Goal: Find specific page/section: Find specific page/section

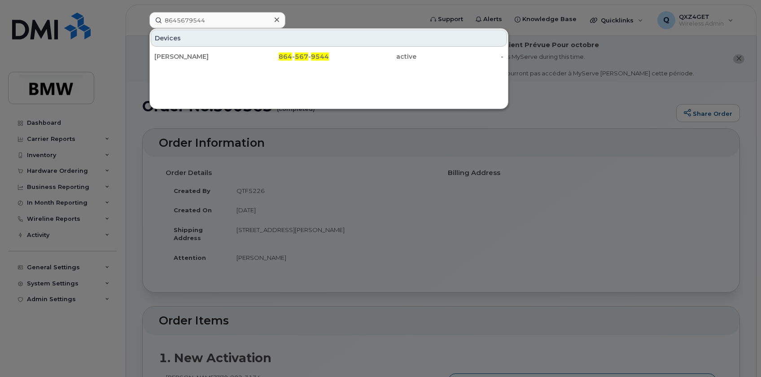
click at [218, 20] on input "8645679544" at bounding box center [217, 20] width 136 height 16
click at [178, 18] on input "8645679544" at bounding box center [217, 20] width 136 height 16
click at [227, 20] on input "8645679544" at bounding box center [217, 20] width 136 height 16
drag, startPoint x: 227, startPoint y: 20, endPoint x: 165, endPoint y: 22, distance: 62.0
click at [161, 22] on input "8645679544" at bounding box center [217, 20] width 136 height 16
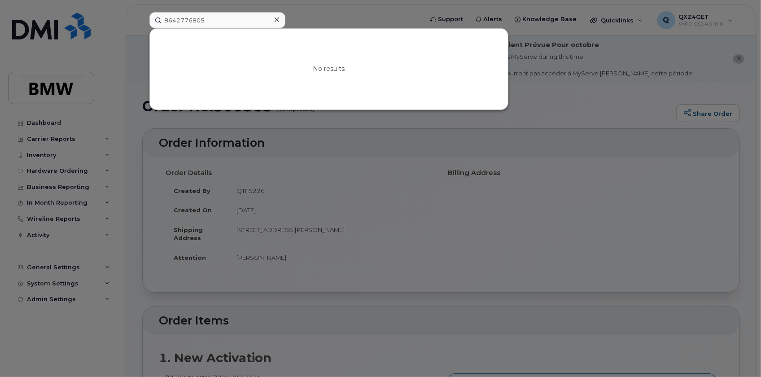
drag, startPoint x: 216, startPoint y: 19, endPoint x: 154, endPoint y: 22, distance: 61.5
click at [158, 22] on input "8642776805" at bounding box center [217, 20] width 136 height 16
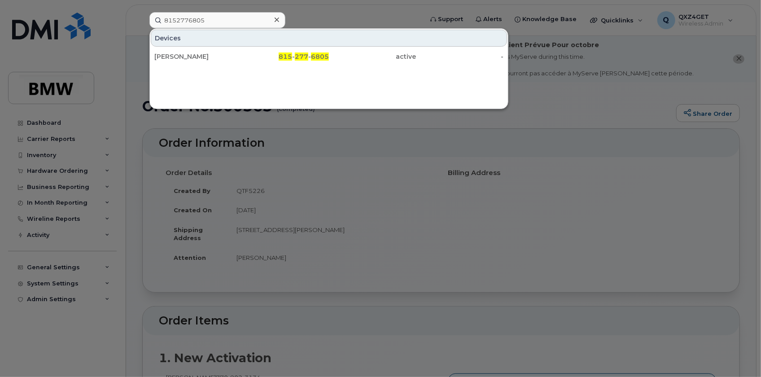
type input "8152776805"
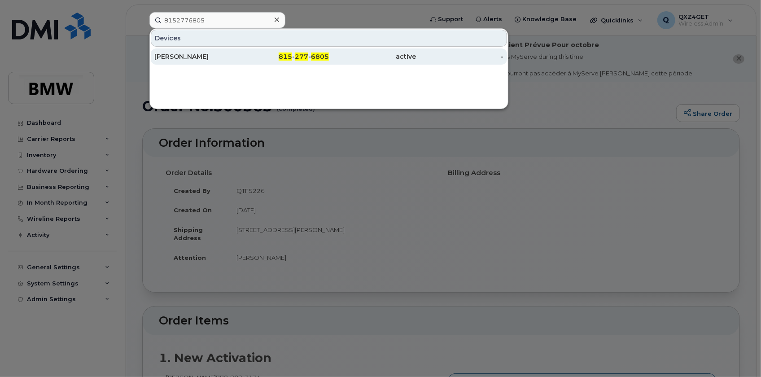
click at [168, 55] on div "Joseph Baxa" at bounding box center [198, 56] width 88 height 9
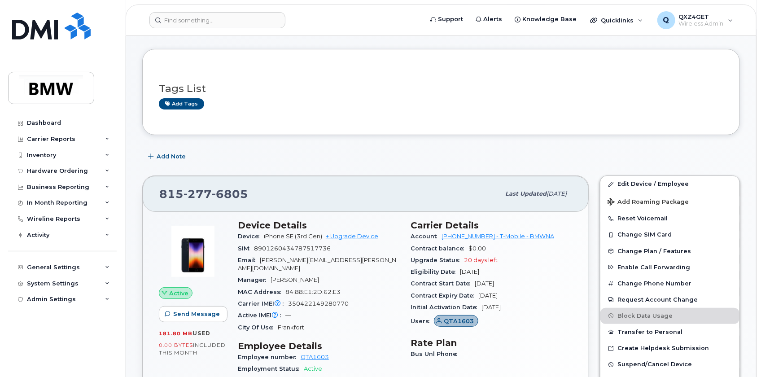
scroll to position [40, 0]
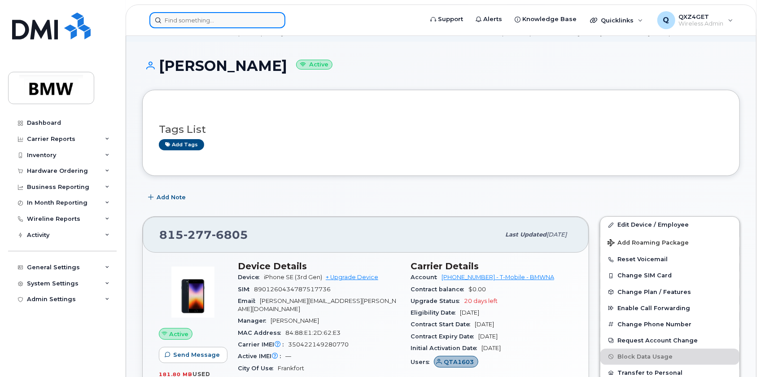
click at [196, 18] on input at bounding box center [217, 20] width 136 height 16
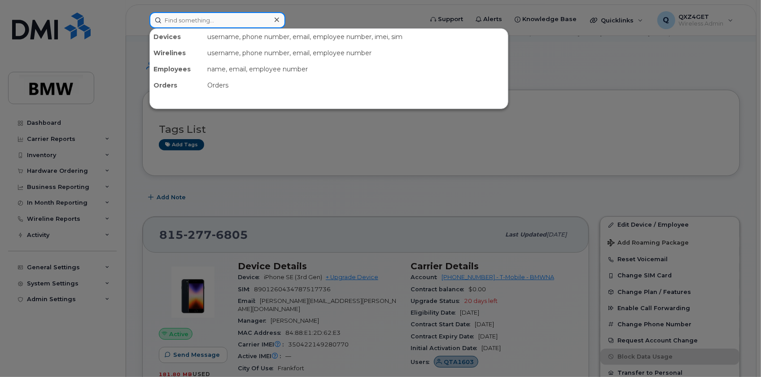
paste input "864-386-7505"
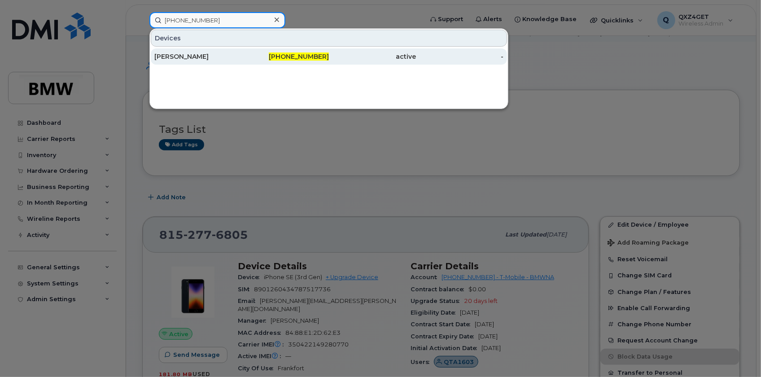
type input "864-386-7505"
click at [179, 55] on div "[PERSON_NAME]" at bounding box center [198, 56] width 88 height 9
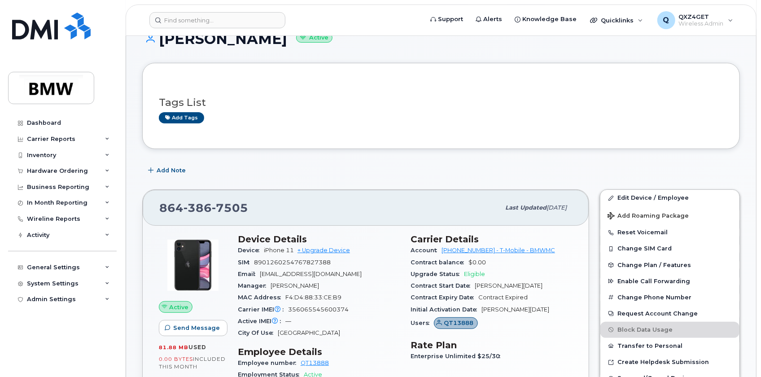
scroll to position [81, 0]
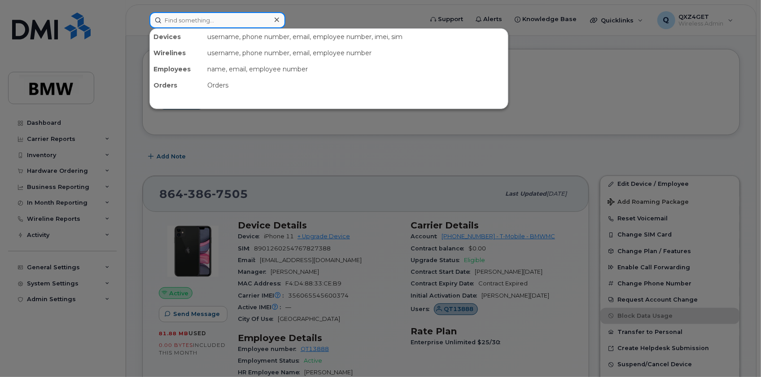
paste input "8648370676"
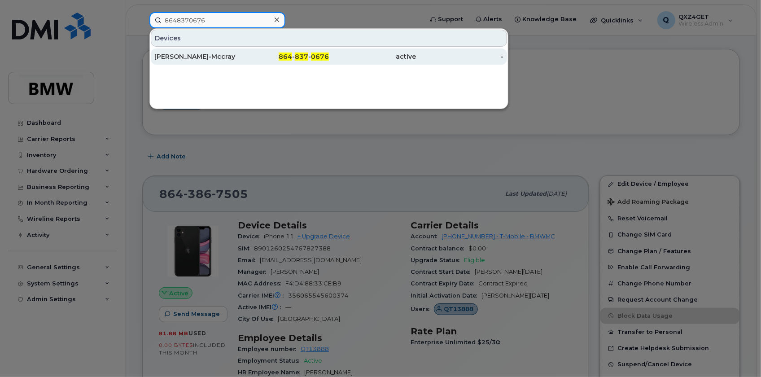
type input "8648370676"
click at [209, 60] on div "Tanzinique Hayes-Mccray" at bounding box center [198, 56] width 88 height 9
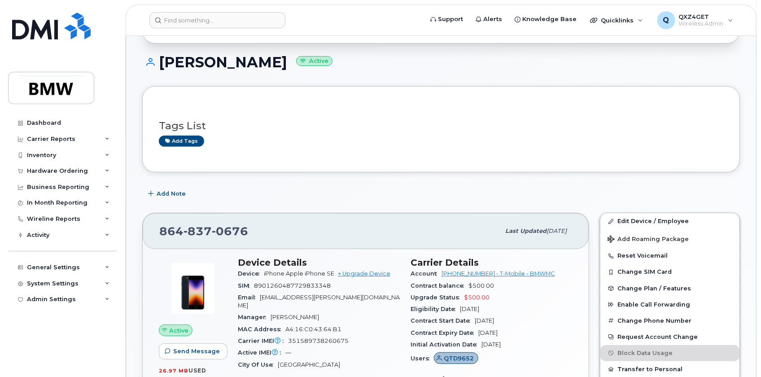
scroll to position [122, 0]
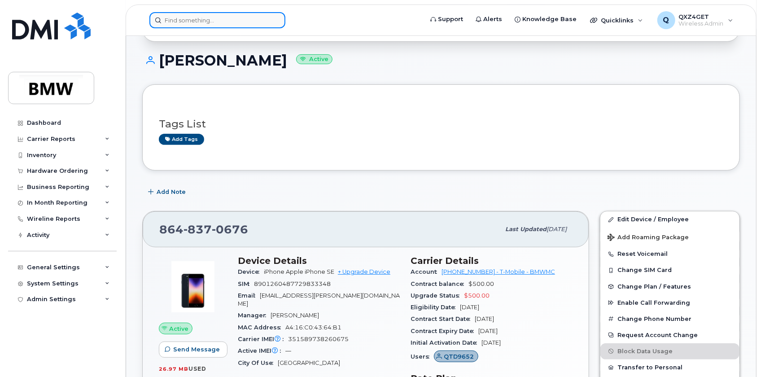
click at [223, 20] on input at bounding box center [217, 20] width 136 height 16
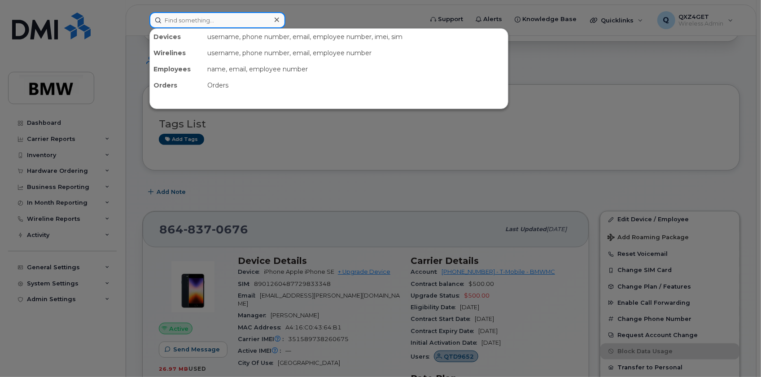
paste input "864-745-1635"
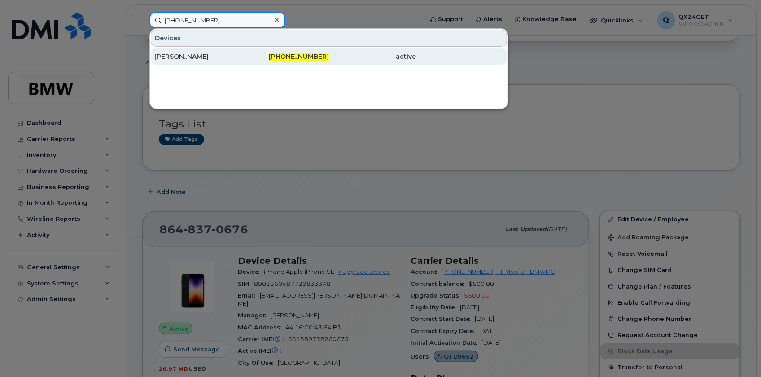
type input "864-745-1635"
click at [168, 54] on div "Holly Sisic" at bounding box center [198, 56] width 88 height 9
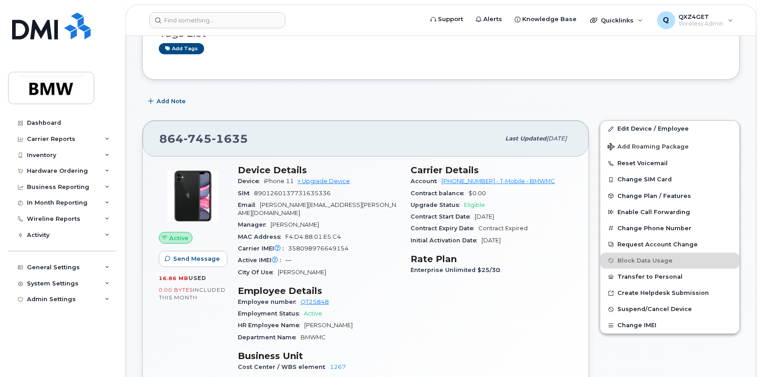
scroll to position [122, 0]
